Goal: Task Accomplishment & Management: Complete application form

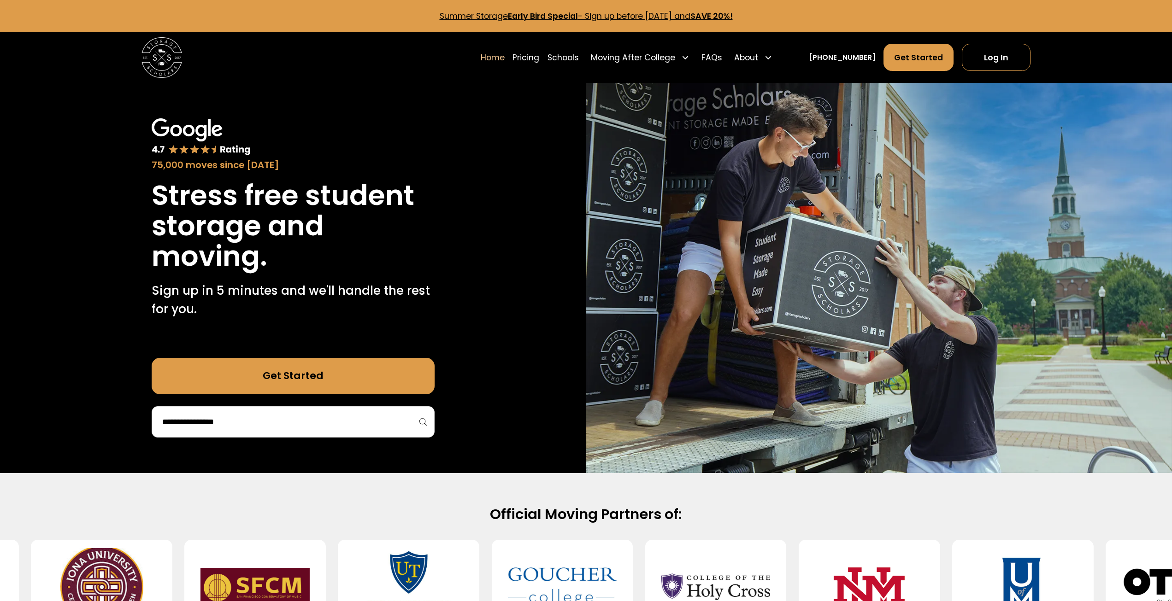
click at [227, 434] on div at bounding box center [293, 421] width 283 height 31
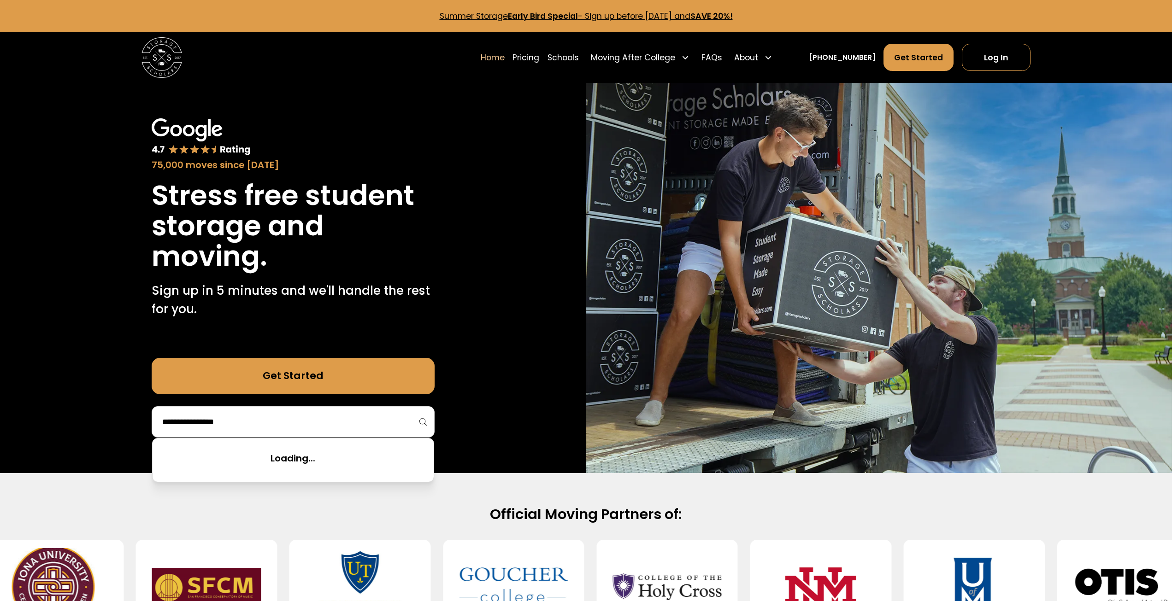
click at [229, 429] on input "search" at bounding box center [293, 422] width 264 height 16
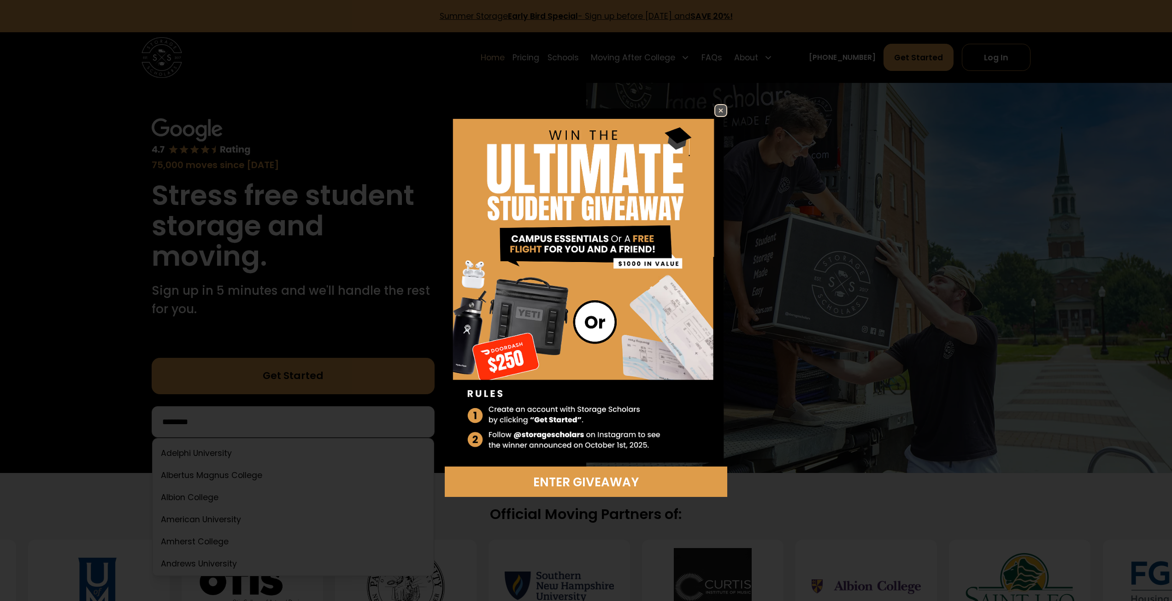
click at [718, 106] on img at bounding box center [720, 110] width 11 height 11
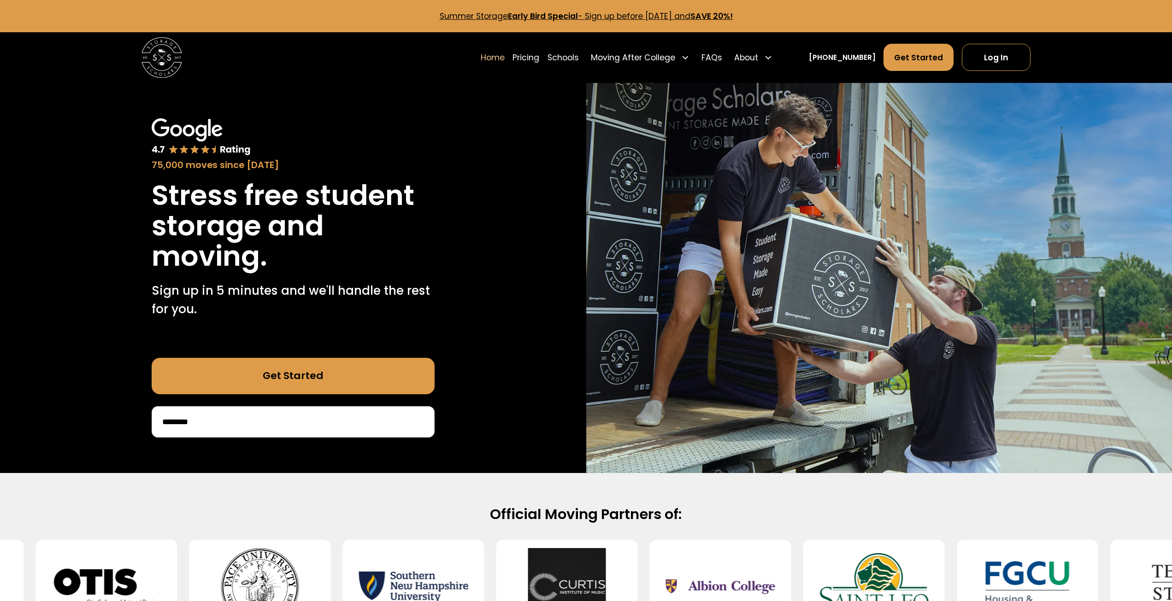
click at [311, 426] on input "********" at bounding box center [293, 422] width 264 height 16
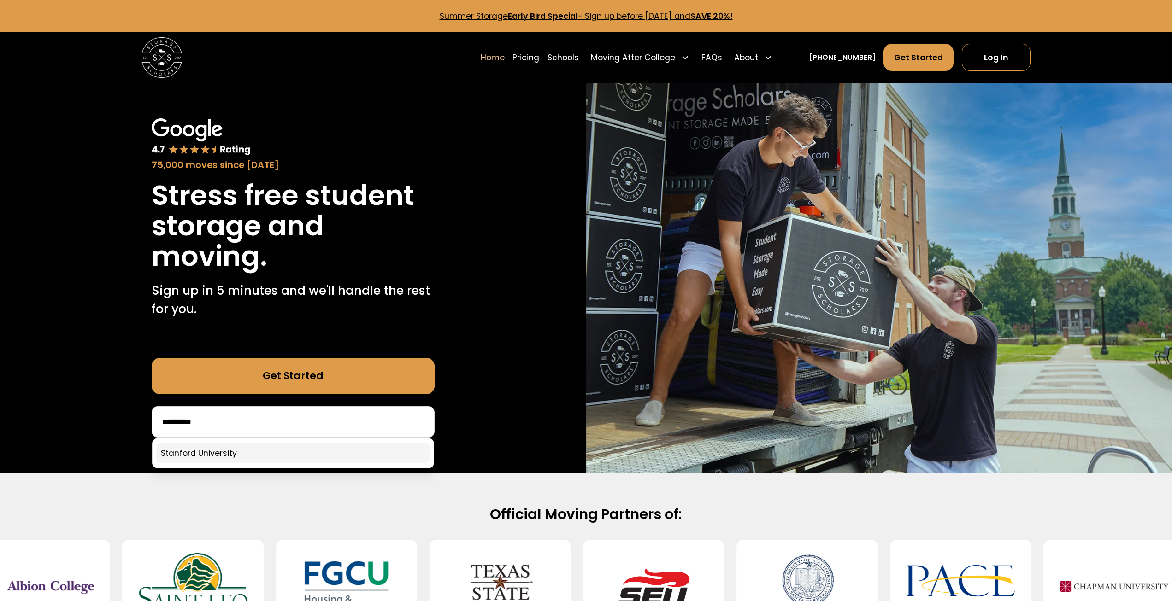
type input "********"
click at [295, 453] on link at bounding box center [293, 453] width 274 height 20
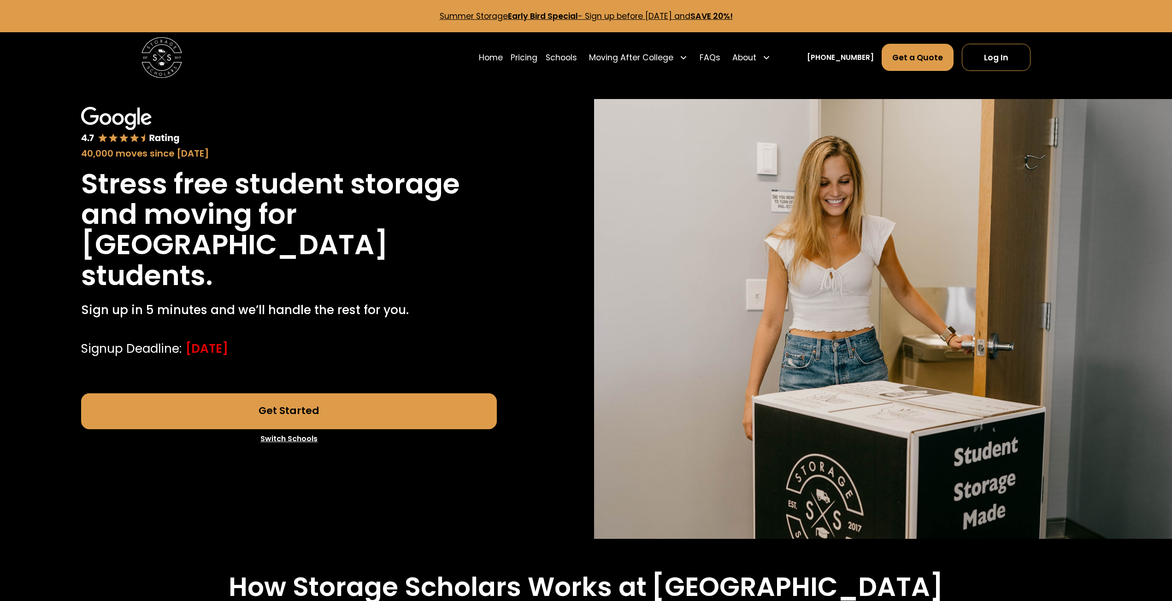
drag, startPoint x: 186, startPoint y: 349, endPoint x: 280, endPoint y: 353, distance: 94.6
click at [283, 352] on div "Signup Deadline: August 29, 2025" at bounding box center [289, 349] width 416 height 18
click at [228, 354] on div "August 29, 2025" at bounding box center [206, 349] width 43 height 18
drag, startPoint x: 137, startPoint y: 299, endPoint x: 349, endPoint y: 309, distance: 211.8
click at [351, 307] on div "Stress free student storage and moving for Stanford University students. Sign u…" at bounding box center [289, 263] width 416 height 189
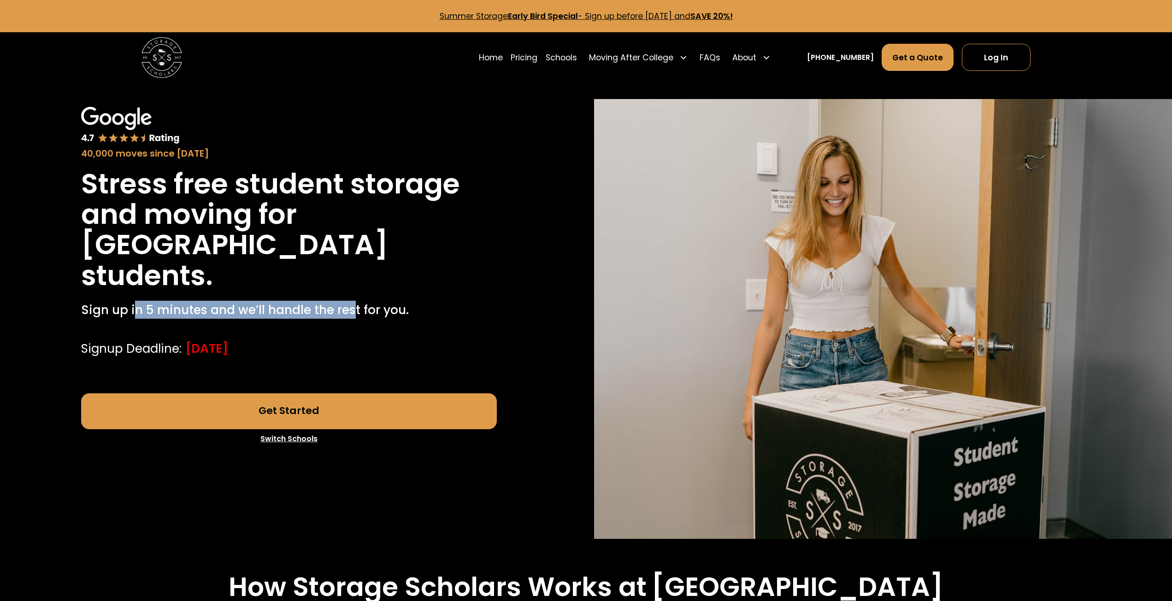
click at [315, 321] on div "Sign up in 5 minutes and we’ll handle the rest for you." at bounding box center [289, 312] width 416 height 23
